Goal: Task Accomplishment & Management: Complete application form

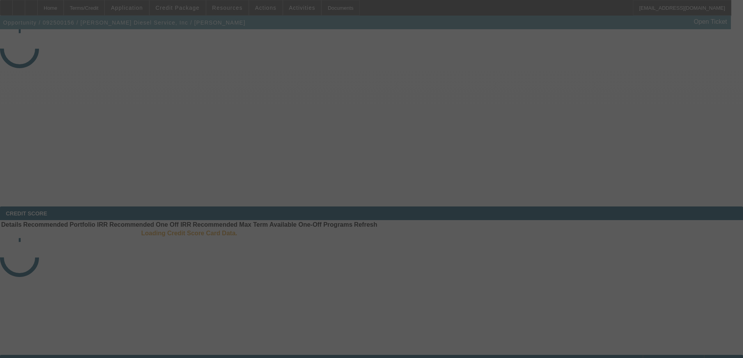
select select "4"
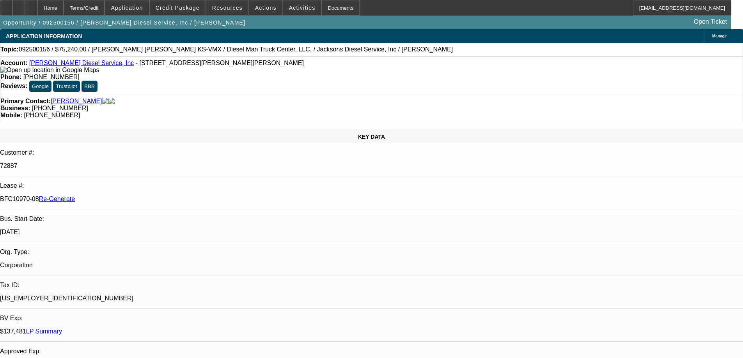
select select "0"
select select "2"
select select "0"
select select "6"
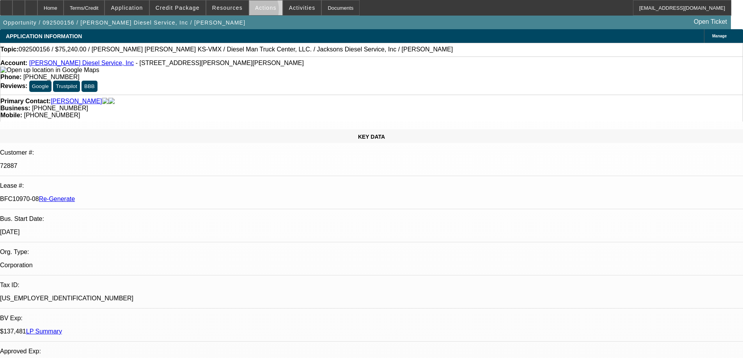
click at [249, 11] on span at bounding box center [265, 7] width 33 height 19
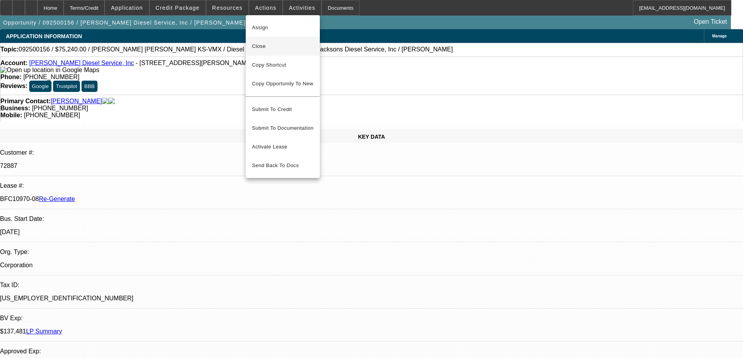
click at [261, 47] on span "Close" at bounding box center [283, 46] width 62 height 9
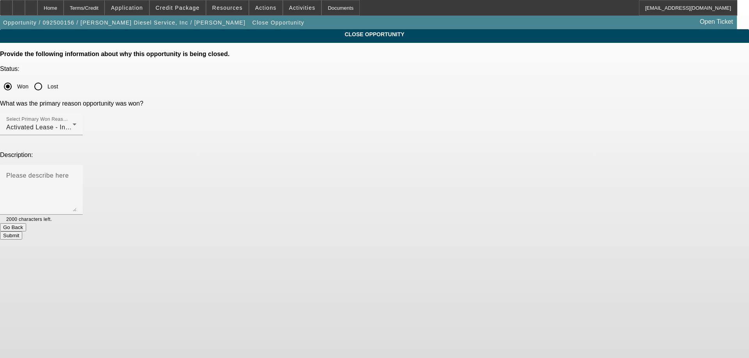
click at [22, 232] on button "Submit" at bounding box center [11, 236] width 22 height 8
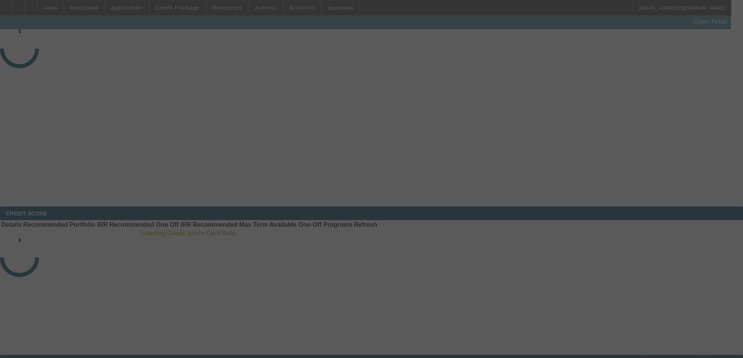
select select "4"
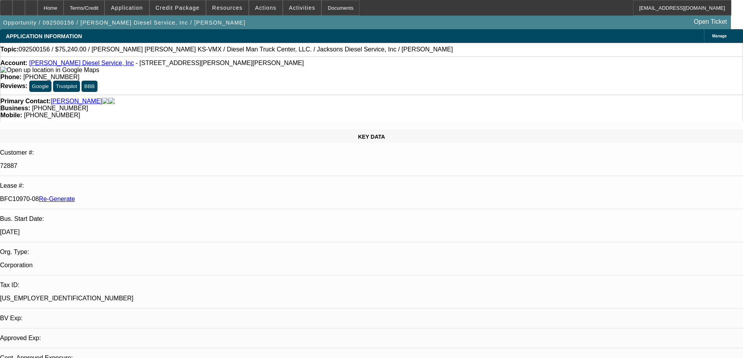
select select "0"
select select "2"
select select "0"
select select "6"
